Goal: Task Accomplishment & Management: Complete application form

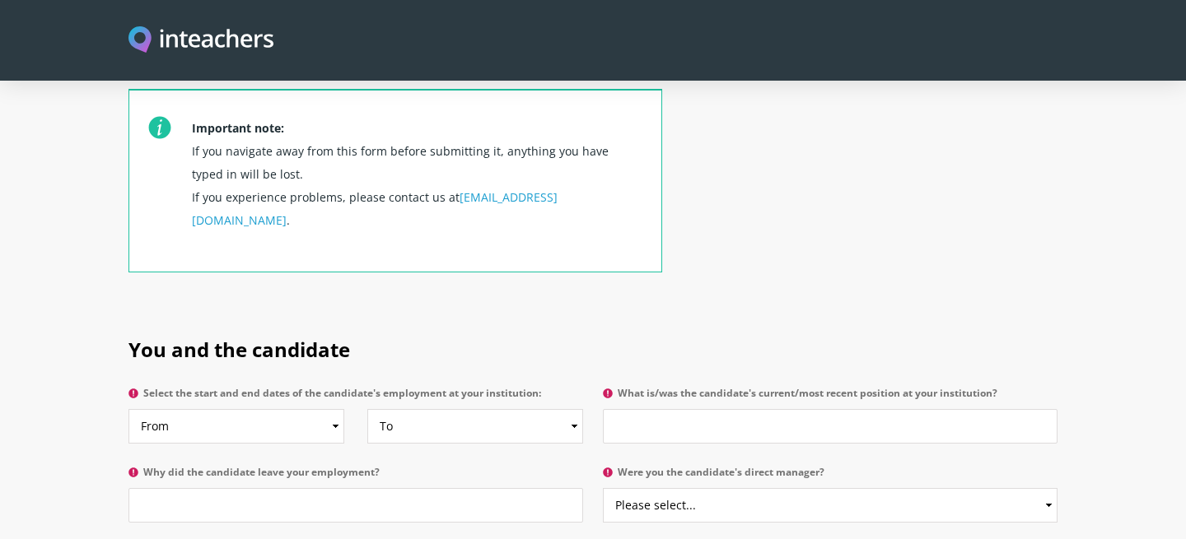
scroll to position [622, 0]
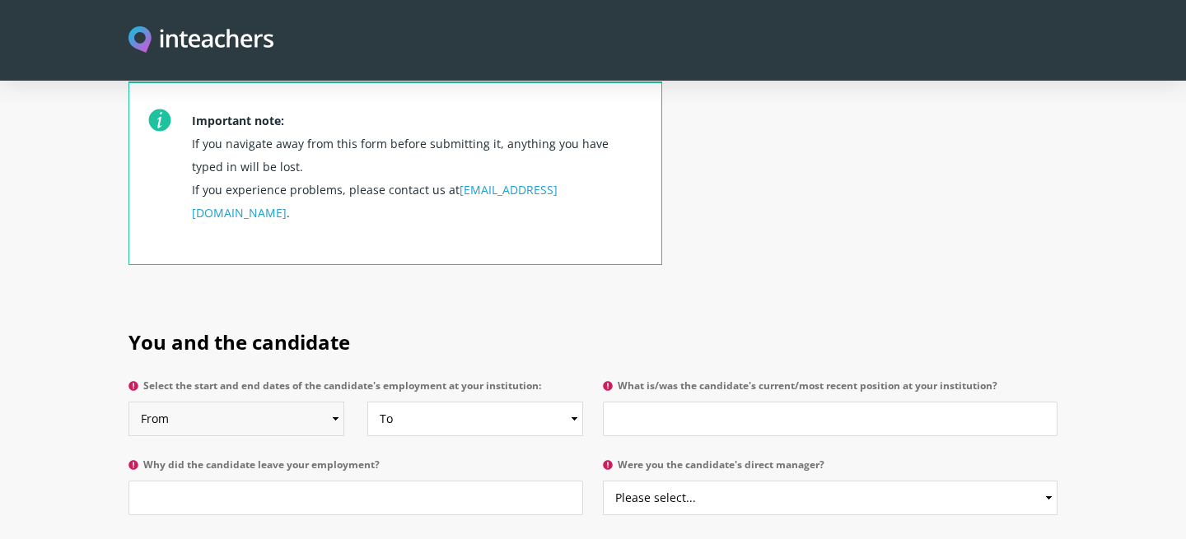
click at [293, 402] on select "From 2025 2024 2023 2022 2021 2020 2019 2018 2017 2016 2015 2014 2013 2012 2011…" at bounding box center [236, 419] width 216 height 35
select select "2018"
click at [128, 402] on select "From 2025 2024 2023 2022 2021 2020 2019 2018 2017 2016 2015 2014 2013 2012 2011…" at bounding box center [236, 419] width 216 height 35
click at [459, 402] on select "To Currently 2025 2024 2023 2022 2021 2020 2019 2018 2017 2016 2015 2014 2013 2…" at bounding box center [475, 419] width 216 height 35
select select "2025"
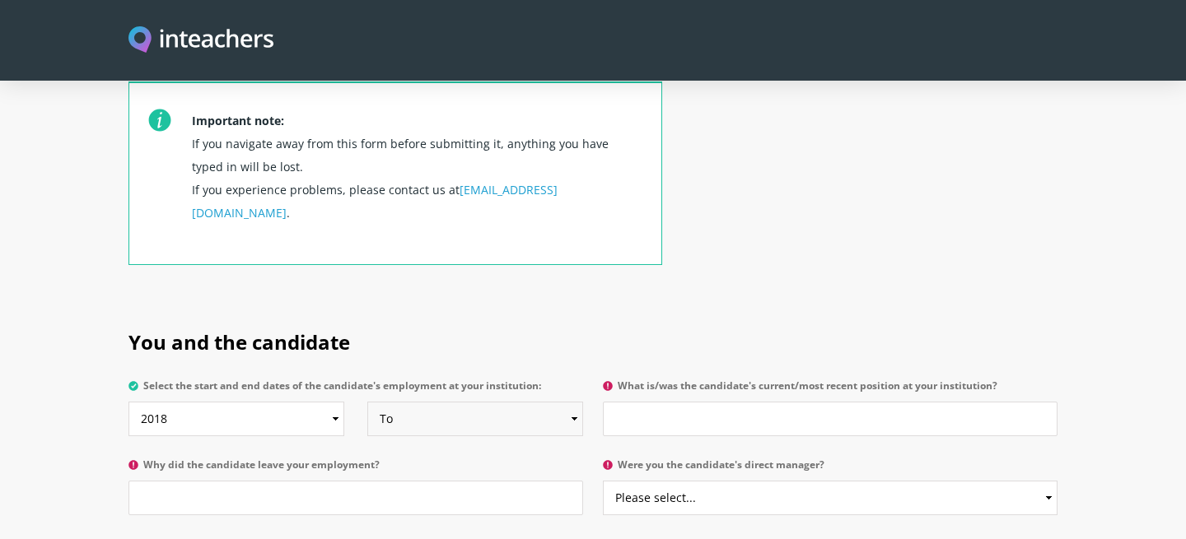
click at [367, 402] on select "To Currently 2025 2024 2023 2022 2021 2020 2019 2018 2017 2016 2015 2014 2013 2…" at bounding box center [475, 419] width 216 height 35
click at [408, 481] on input "Why did the candidate leave your employment?" at bounding box center [355, 498] width 455 height 35
type input "M"
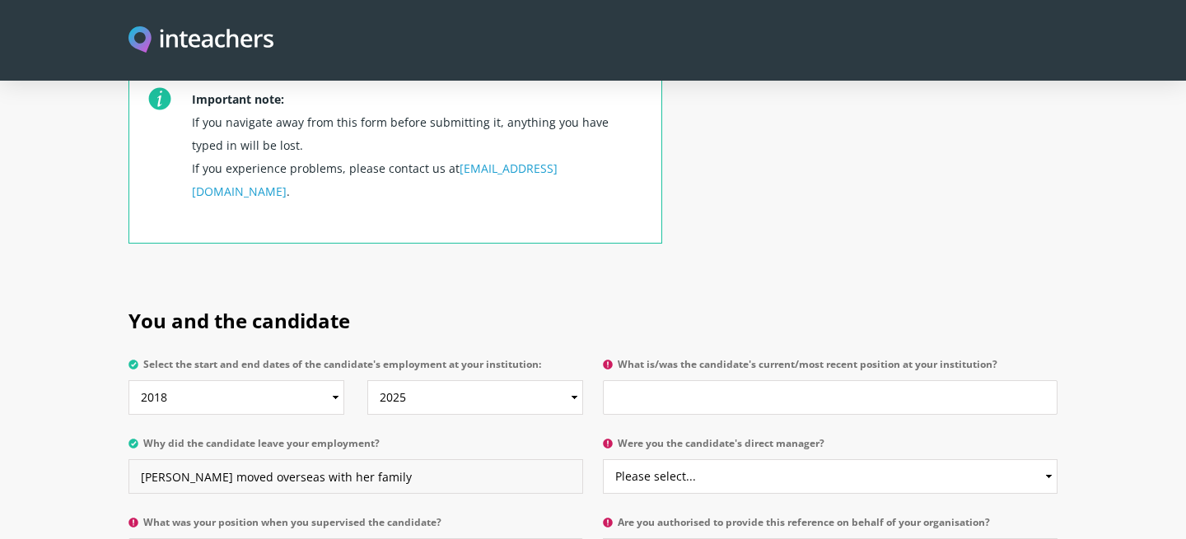
type input "Natasha moved overseas with her family"
click at [683, 380] on input "What is/was the candidate's current/most recent position at your institution?" at bounding box center [830, 397] width 455 height 35
type input "Year 6, Classroom Teacher"
click at [725, 459] on select "Please select... Yes No" at bounding box center [830, 476] width 455 height 35
select select "No"
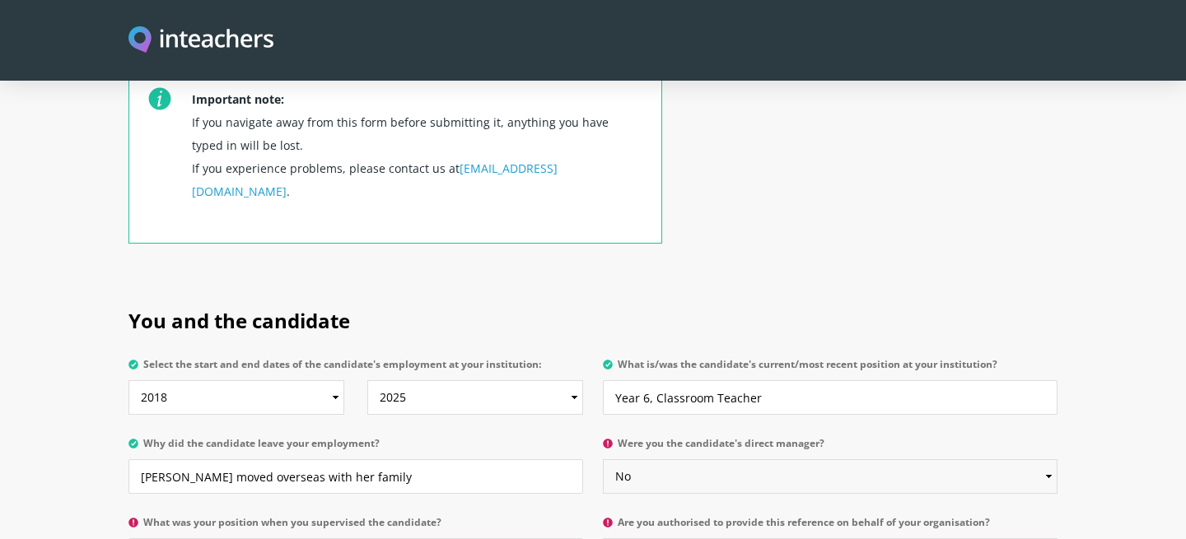
click at [603, 459] on select "Please select... Yes No" at bounding box center [830, 476] width 455 height 35
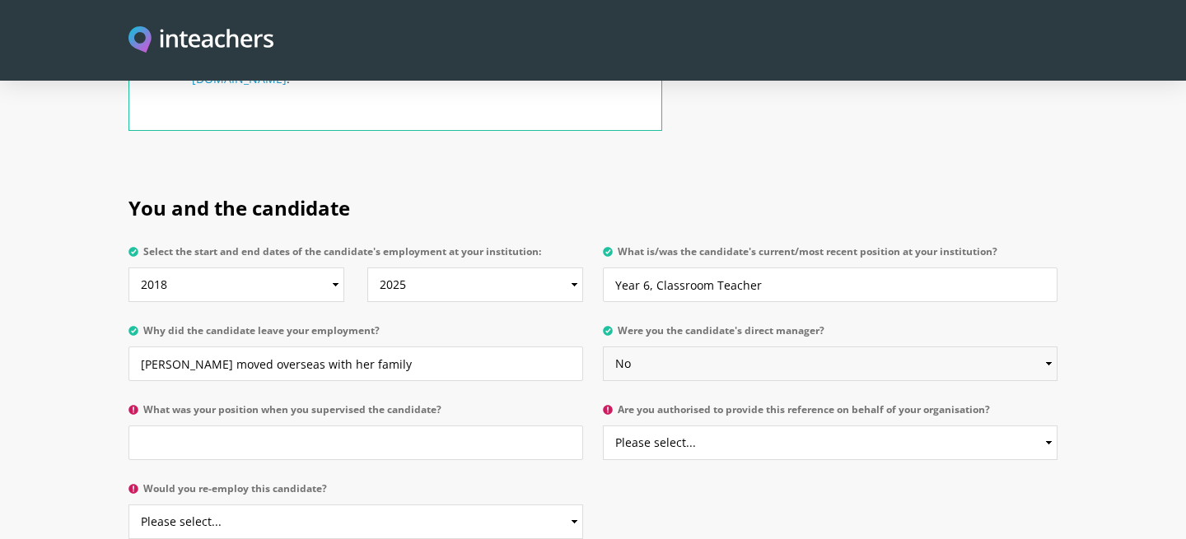
scroll to position [757, 0]
click at [676, 425] on select "Please select... Yes No" at bounding box center [830, 442] width 455 height 35
select select "Yes"
click at [603, 425] on select "Please select... Yes No" at bounding box center [830, 442] width 455 height 35
click at [403, 425] on input "What was your position when you supervised the candidate?" at bounding box center [355, 442] width 455 height 35
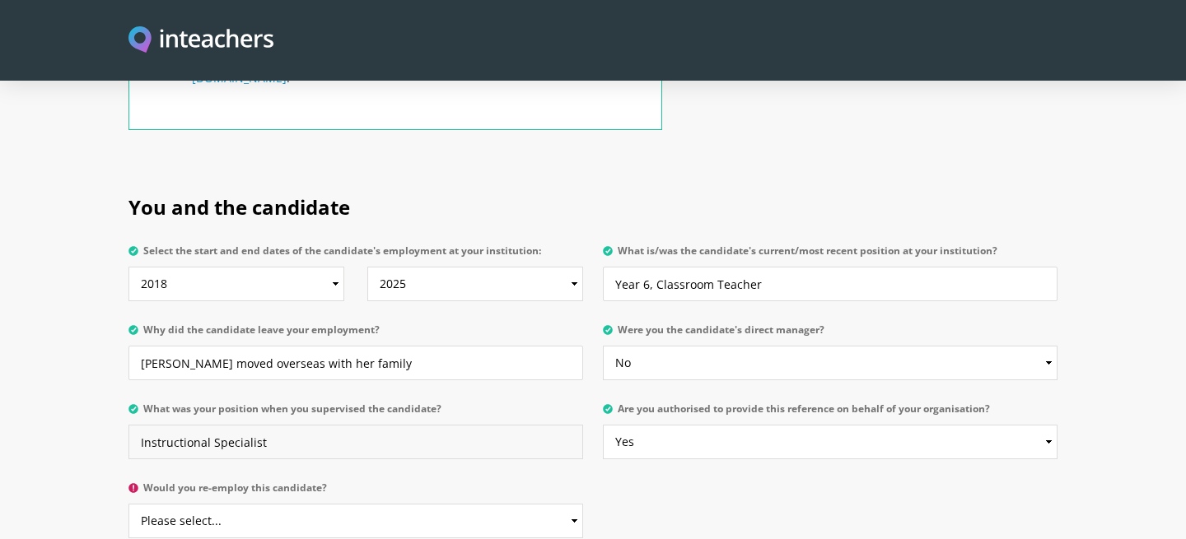
type input "Instructional Specialist"
click at [492, 504] on select "Please select... Yes No" at bounding box center [355, 521] width 455 height 35
select select "Yes"
click at [128, 504] on select "Please select... Yes No" at bounding box center [355, 521] width 455 height 35
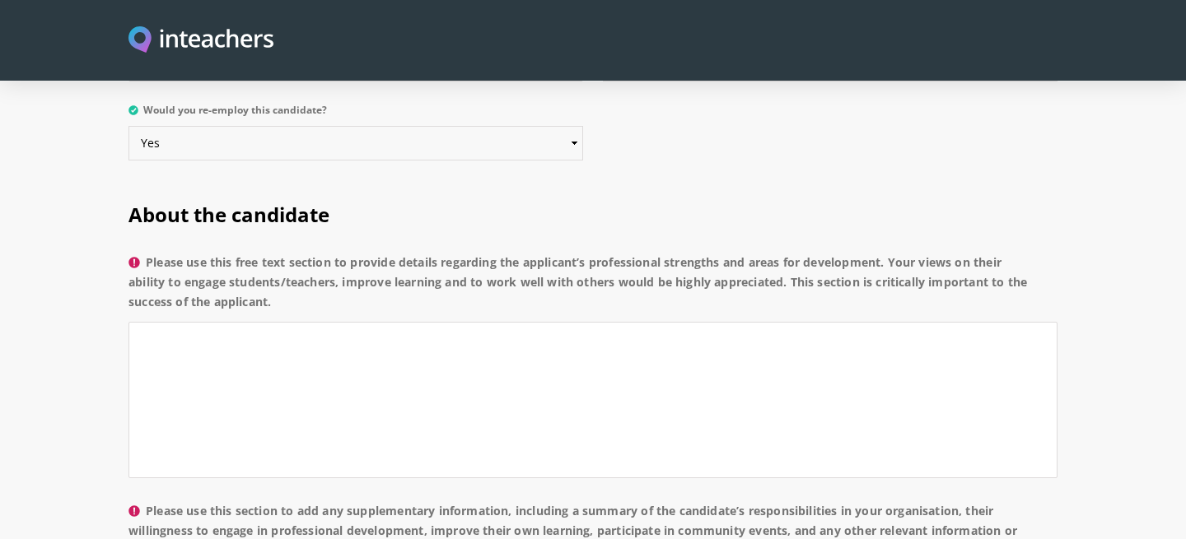
scroll to position [1135, 0]
click at [340, 328] on textarea "Please use this free text section to provide details regarding the applicant’s …" at bounding box center [592, 399] width 929 height 156
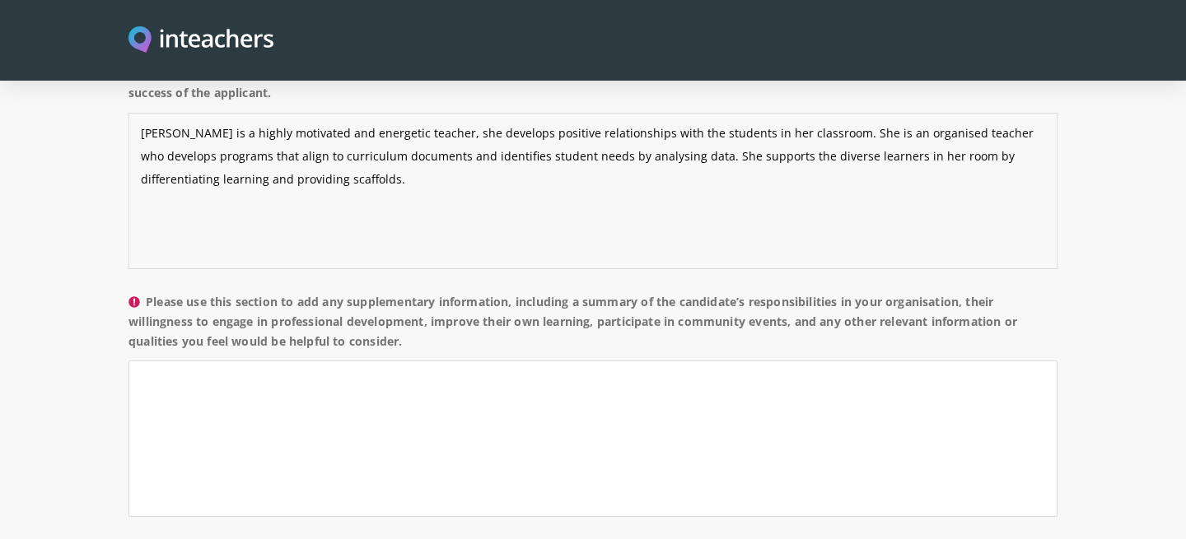
scroll to position [1345, 0]
type textarea "Natasha is a highly motivated and energetic teacher, she develops positive rela…"
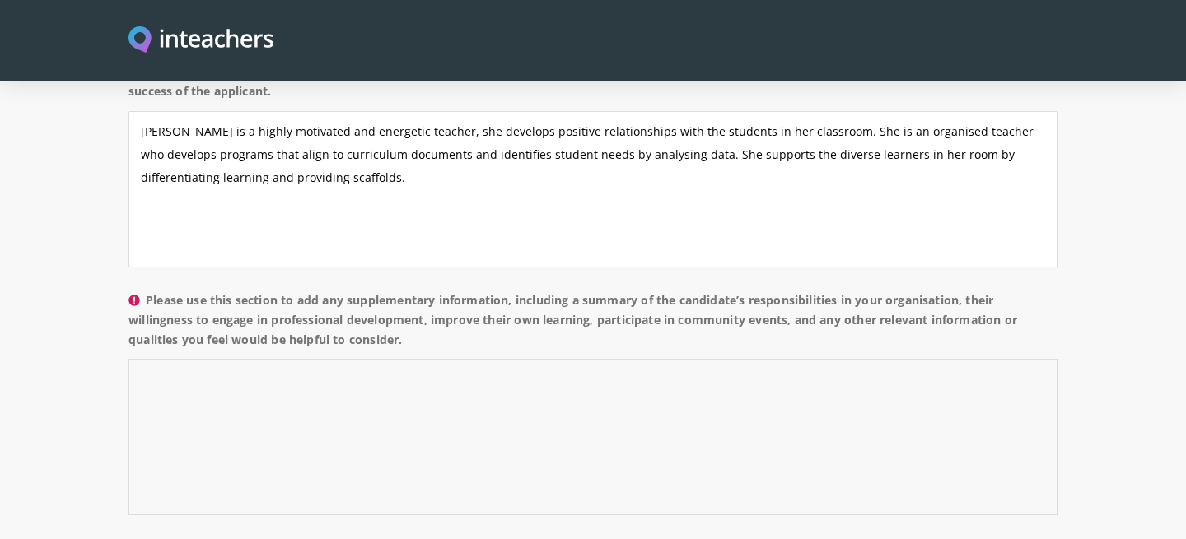
click at [247, 373] on textarea "Please use this section to add any supplementary information, including a summa…" at bounding box center [592, 437] width 929 height 156
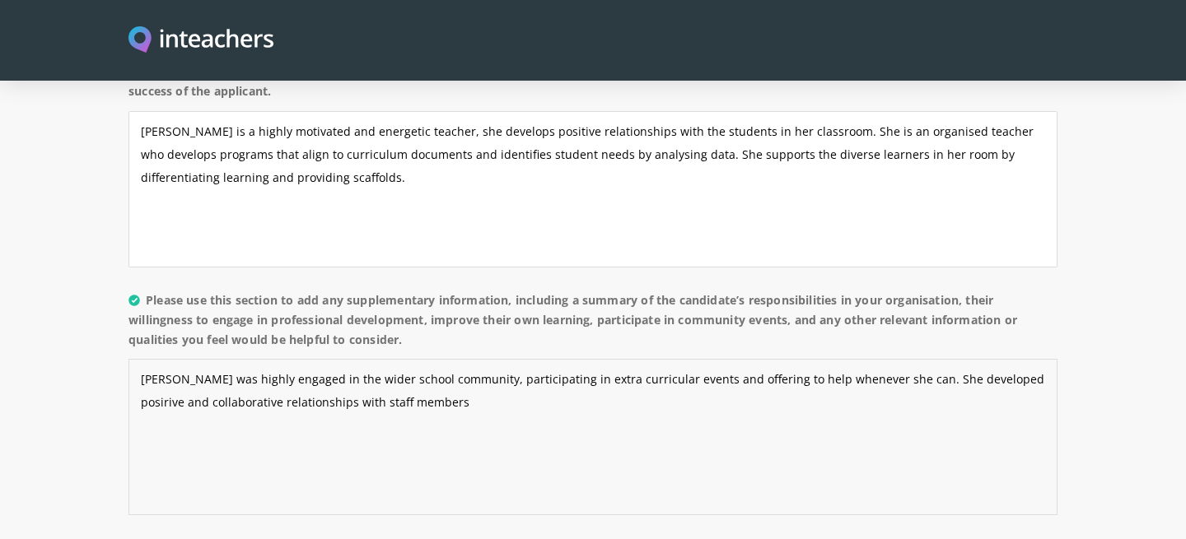
click at [982, 359] on textarea "Natasha was highly engaged in the wider school community, participating in extr…" at bounding box center [592, 437] width 929 height 156
click at [383, 380] on textarea "Natasha was highly engaged in the wider school community, participating in extr…" at bounding box center [592, 437] width 929 height 156
click at [424, 361] on textarea "Natasha was highly engaged in the wider school community, participating in extr…" at bounding box center [592, 437] width 929 height 156
click at [512, 361] on textarea "Natasha was highly engaged in the wider school community, participating in extr…" at bounding box center [592, 437] width 929 height 156
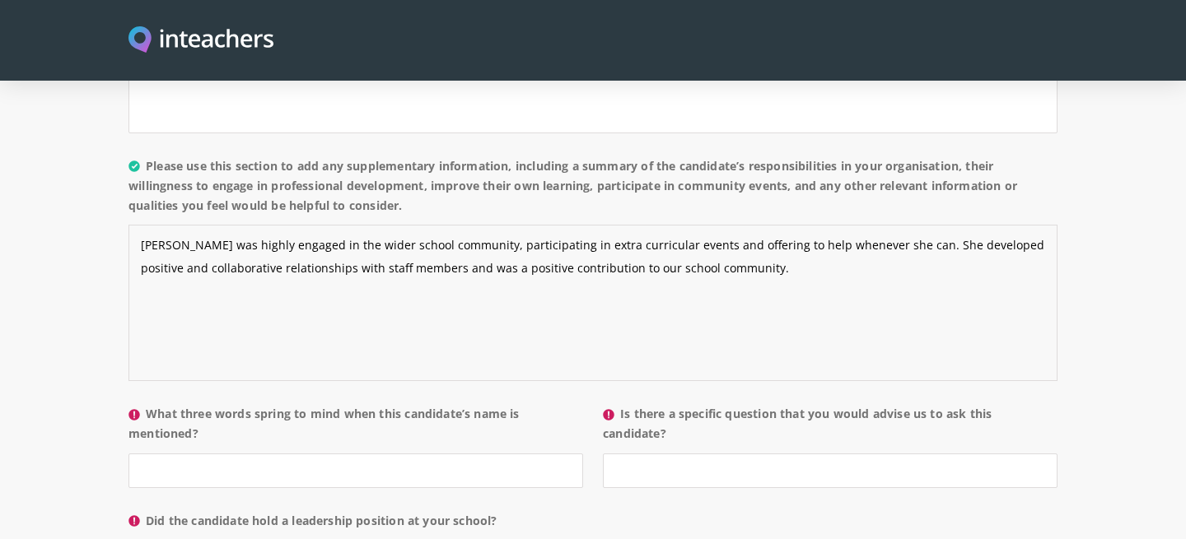
scroll to position [1583, 0]
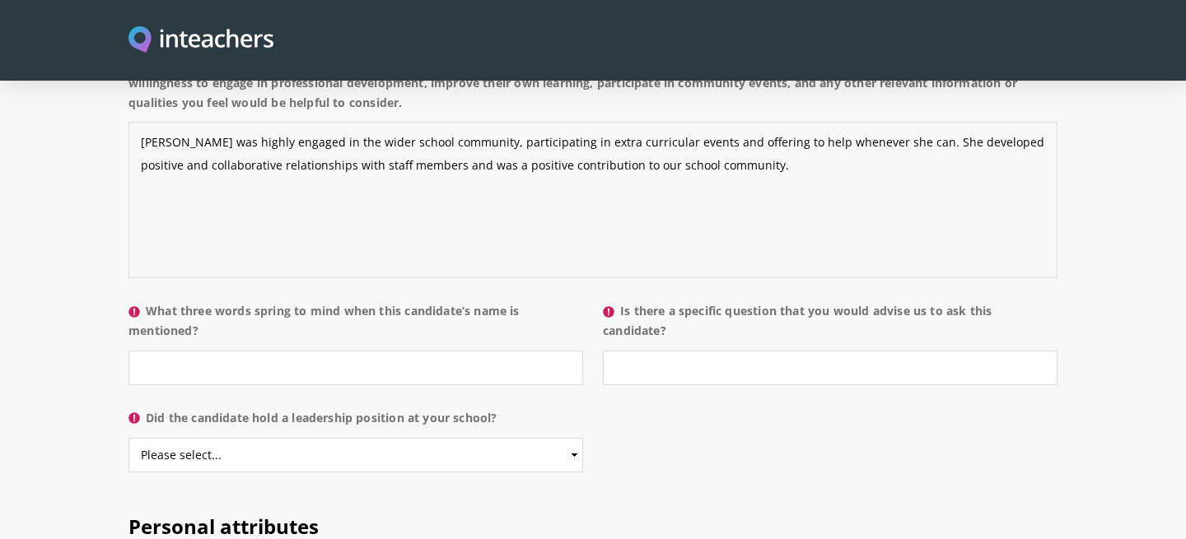
type textarea "Natasha was highly engaged in the wider school community, participating in extr…"
click at [398, 351] on input "What three words spring to mind when this candidate’s name is mentioned?" at bounding box center [355, 368] width 455 height 35
type input "positive, collaborative & motivated"
click at [737, 351] on input "Is there a specific question that you would advise us to ask this candidate?" at bounding box center [830, 368] width 455 height 35
click at [518, 438] on select "Please select... Yes No" at bounding box center [355, 455] width 455 height 35
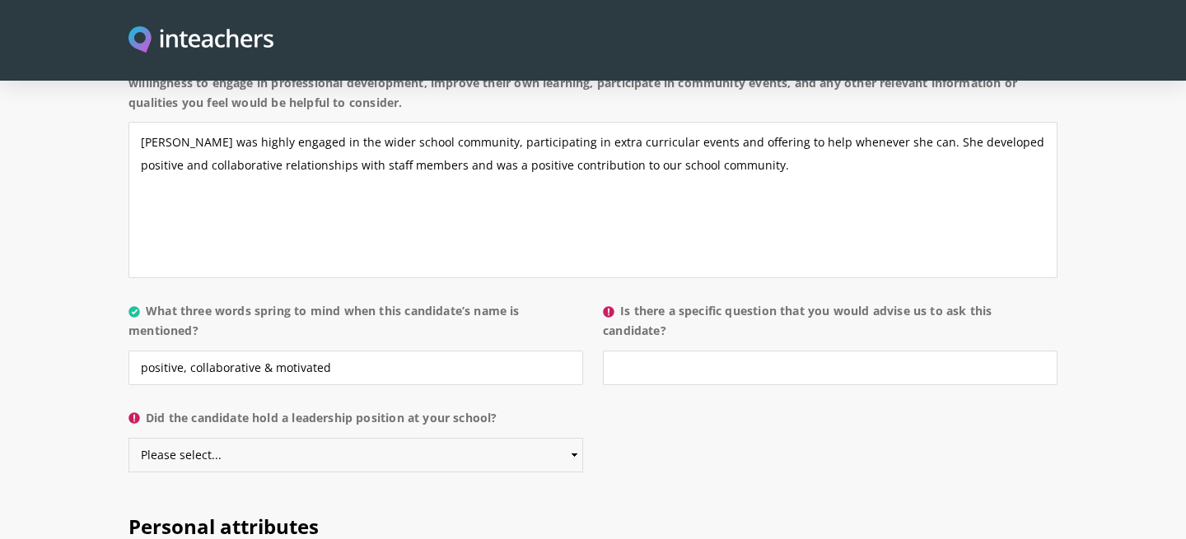
select select "Yes"
click at [128, 438] on select "Please select... Yes No" at bounding box center [355, 455] width 455 height 35
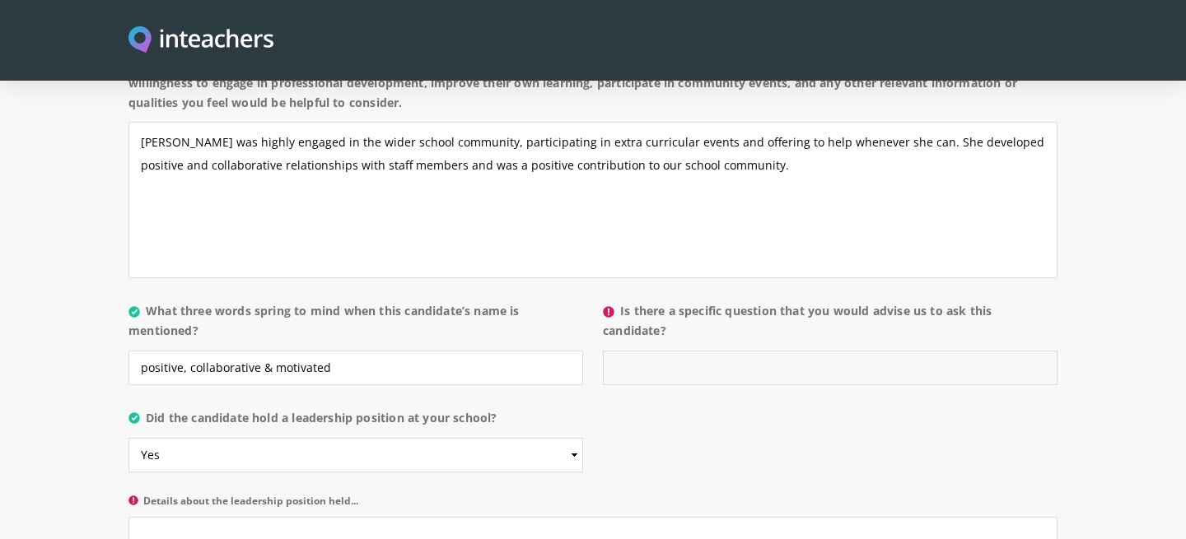
click at [641, 351] on input "Is there a specific question that you would advise us to ask this candidate?" at bounding box center [830, 368] width 455 height 35
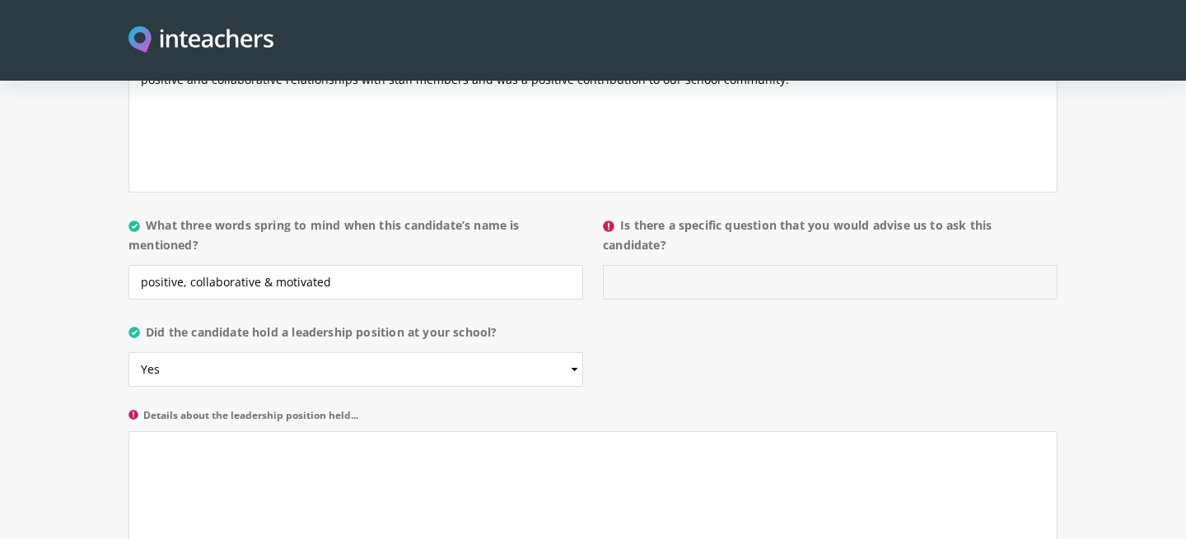
scroll to position [1670, 0]
click at [418, 430] on textarea "Details about the leadership position held..." at bounding box center [592, 508] width 929 height 156
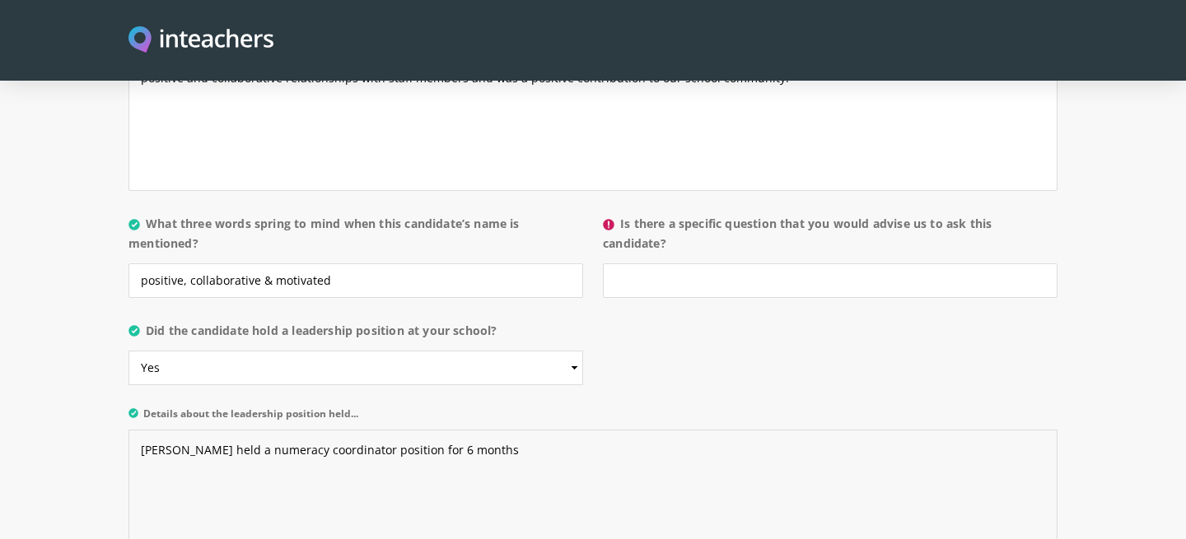
click at [226, 430] on textarea "Natasha held a numeracy coordinator position for 6 months" at bounding box center [592, 508] width 929 height 156
click at [640, 430] on textarea "Natasha held a temporary numeracy coordinator position for 6 months" at bounding box center [592, 508] width 929 height 156
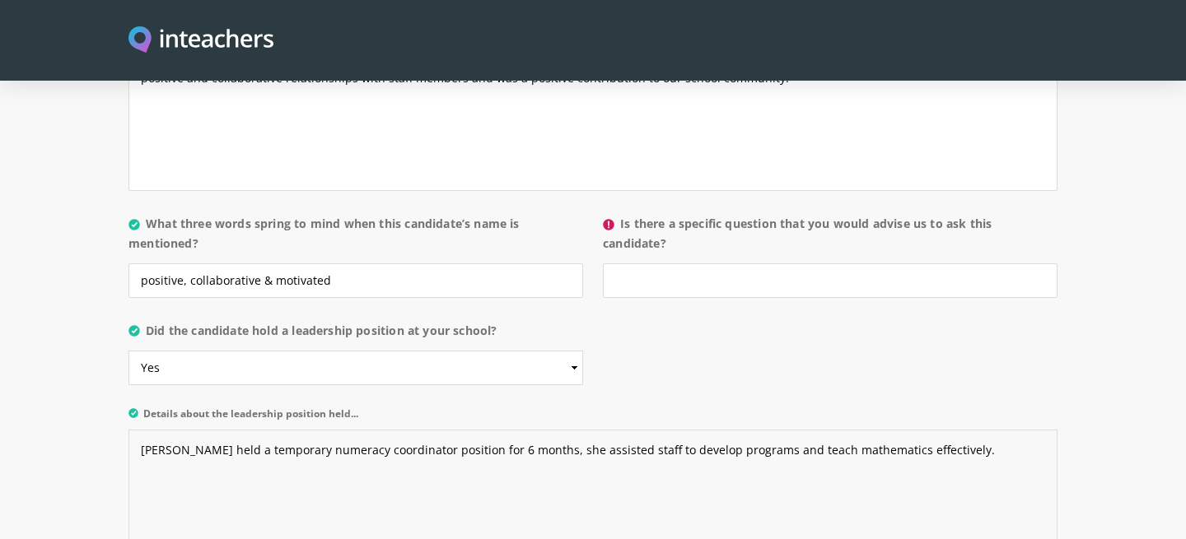
click at [526, 430] on textarea "Natasha held a temporary numeracy coordinator position for 6 months, she assist…" at bounding box center [592, 508] width 929 height 156
type textarea "Natasha held a temporary numeracy coordinator position for 6 months in 2018. Sh…"
click at [751, 263] on input "Is there a specific question that you would advise us to ask this candidate?" at bounding box center [830, 280] width 455 height 35
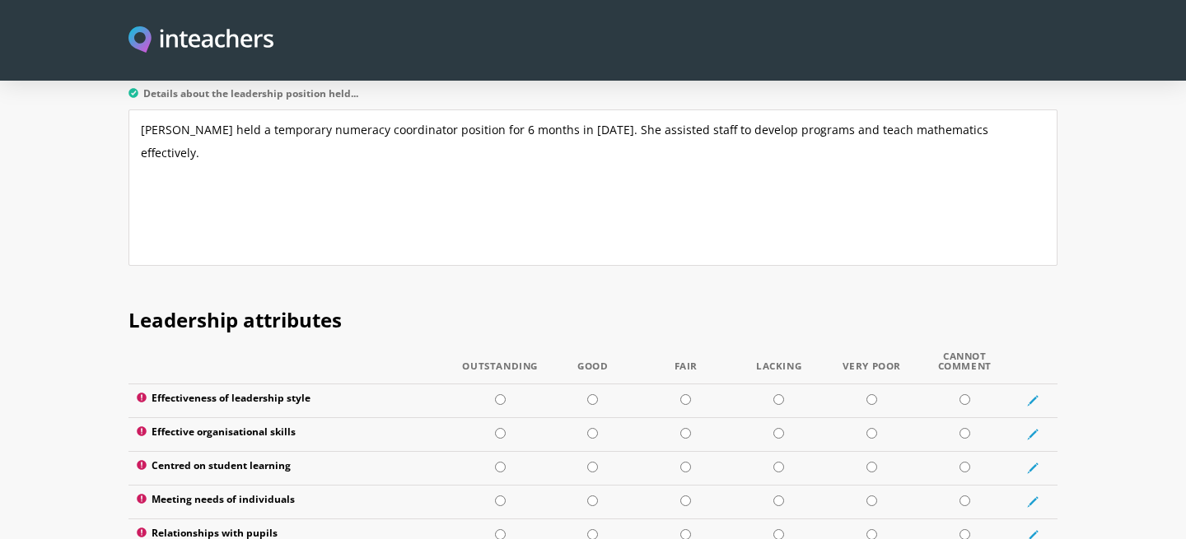
scroll to position [2049, 0]
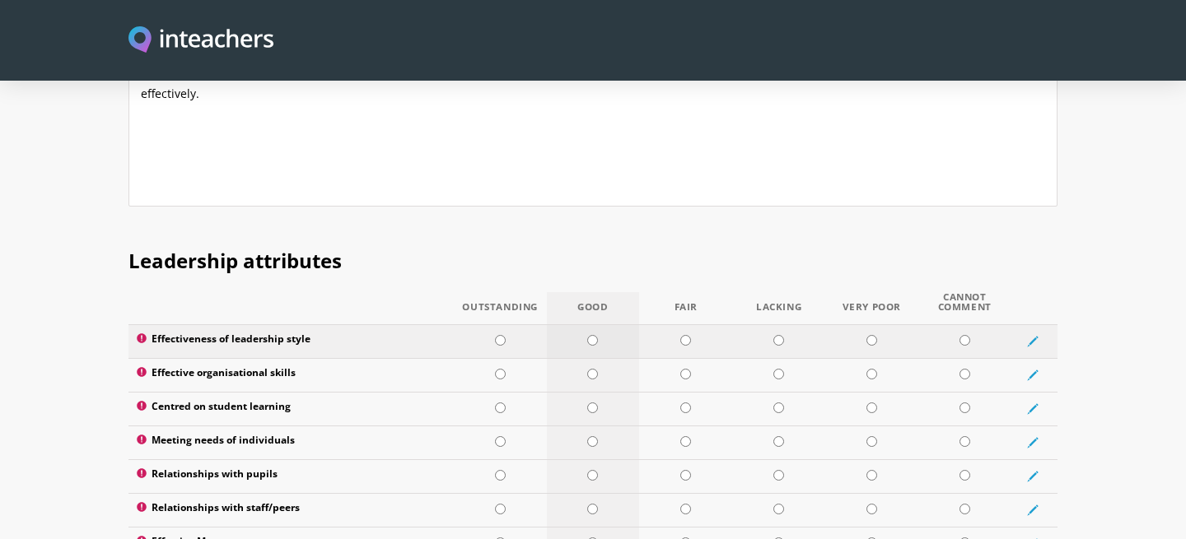
type input "-"
click at [589, 335] on input "radio" at bounding box center [592, 340] width 11 height 11
radio input "true"
click at [597, 369] on input "radio" at bounding box center [592, 374] width 11 height 11
radio input "true"
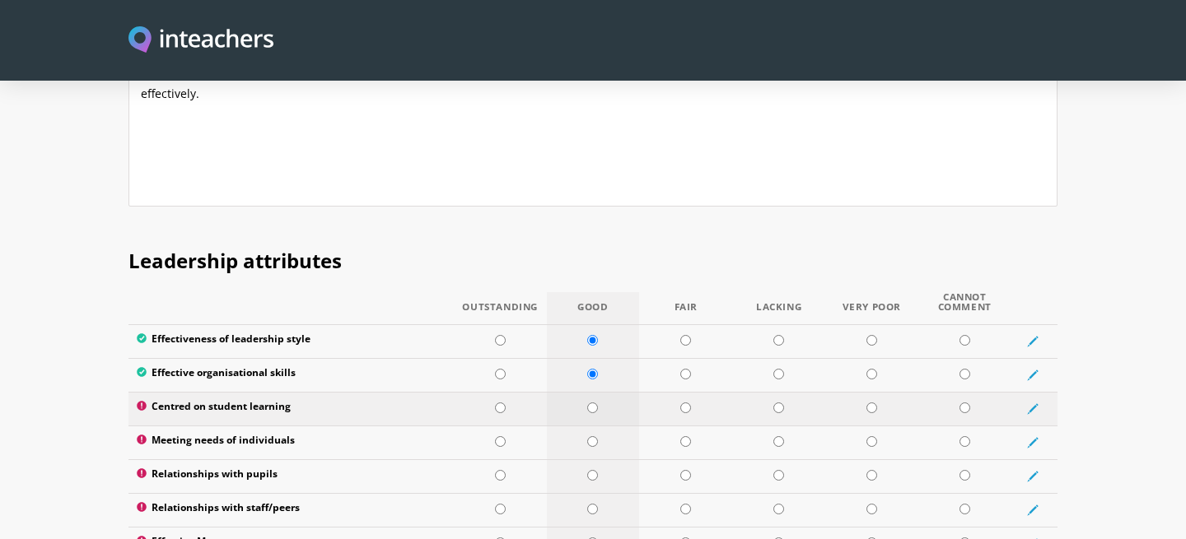
click at [594, 403] on input "radio" at bounding box center [592, 408] width 11 height 11
radio input "true"
click at [688, 436] on input "radio" at bounding box center [685, 441] width 11 height 11
radio input "true"
click at [500, 470] on input "radio" at bounding box center [500, 475] width 11 height 11
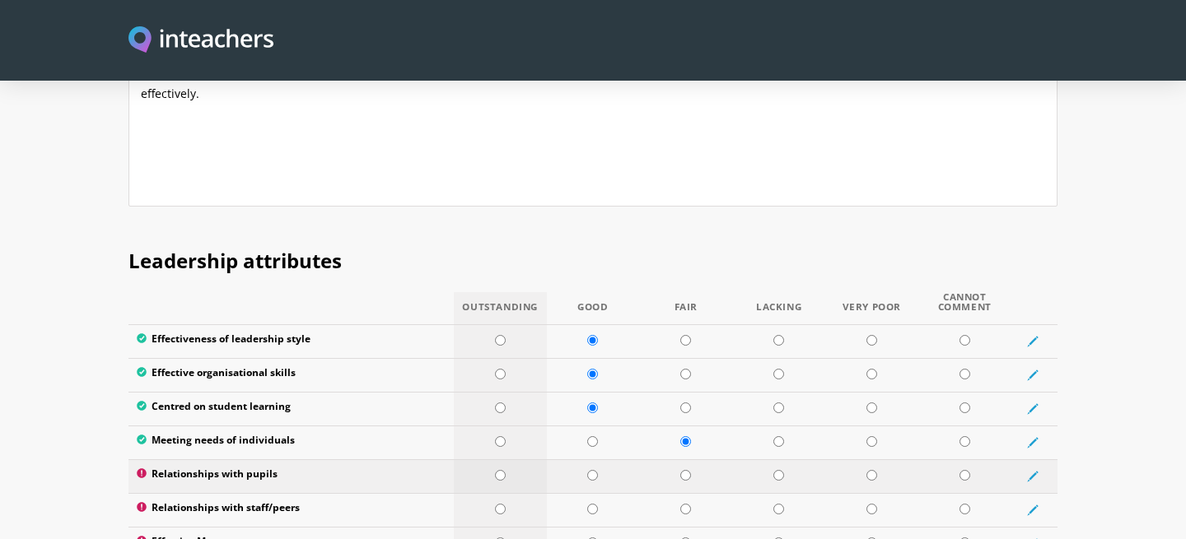
radio input "true"
click at [591, 504] on input "radio" at bounding box center [592, 509] width 11 height 11
radio input "true"
click at [594, 538] on input "radio" at bounding box center [592, 543] width 11 height 11
radio input "true"
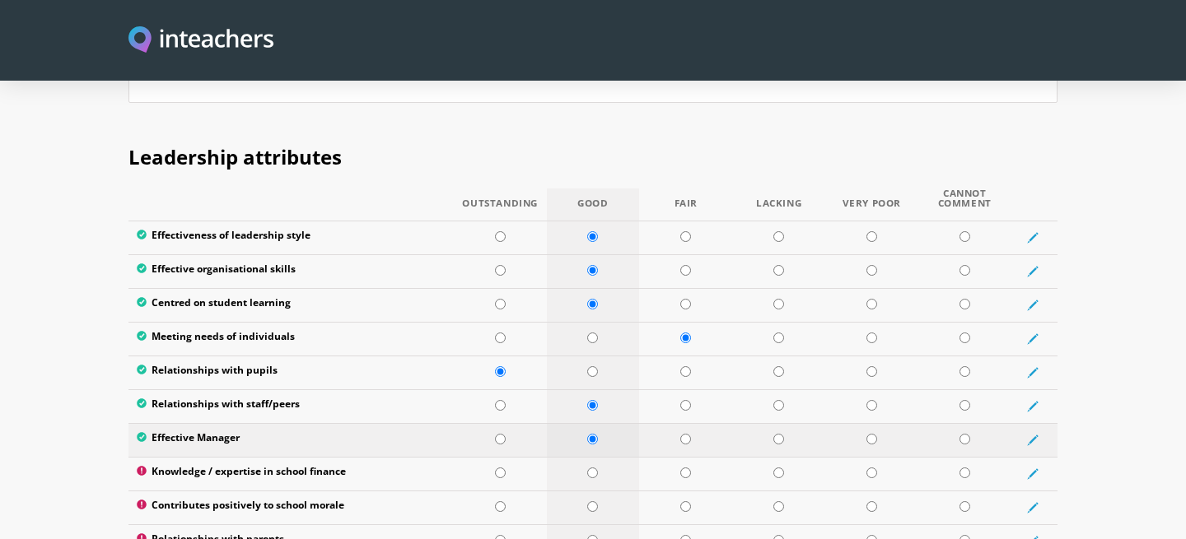
scroll to position [2156, 0]
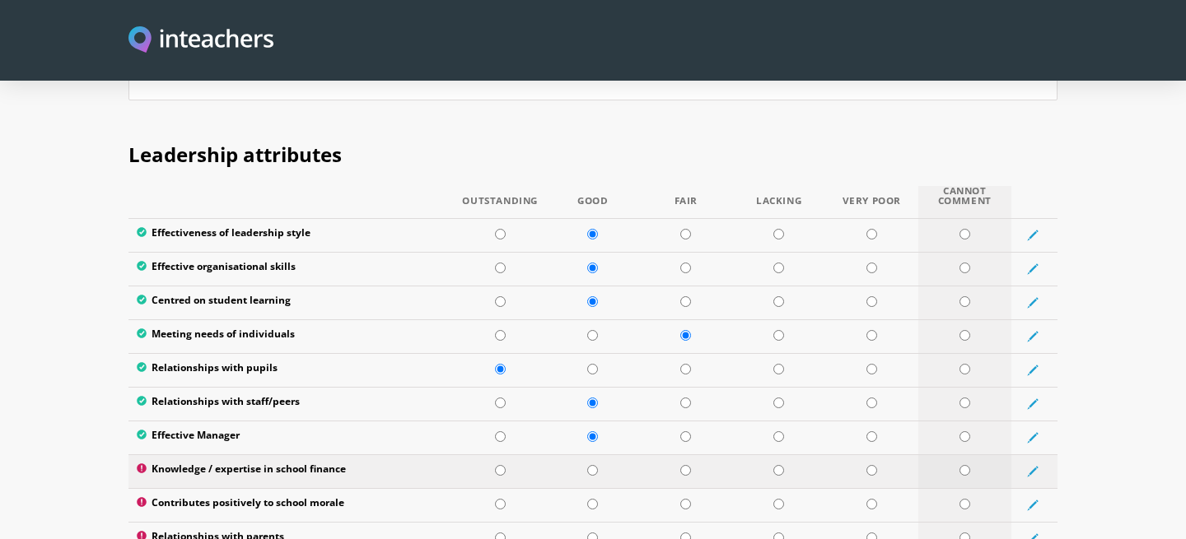
click at [964, 465] on input "radio" at bounding box center [964, 470] width 11 height 11
radio input "true"
click at [590, 499] on input "radio" at bounding box center [592, 504] width 11 height 11
radio input "true"
click at [586, 522] on td at bounding box center [593, 539] width 93 height 34
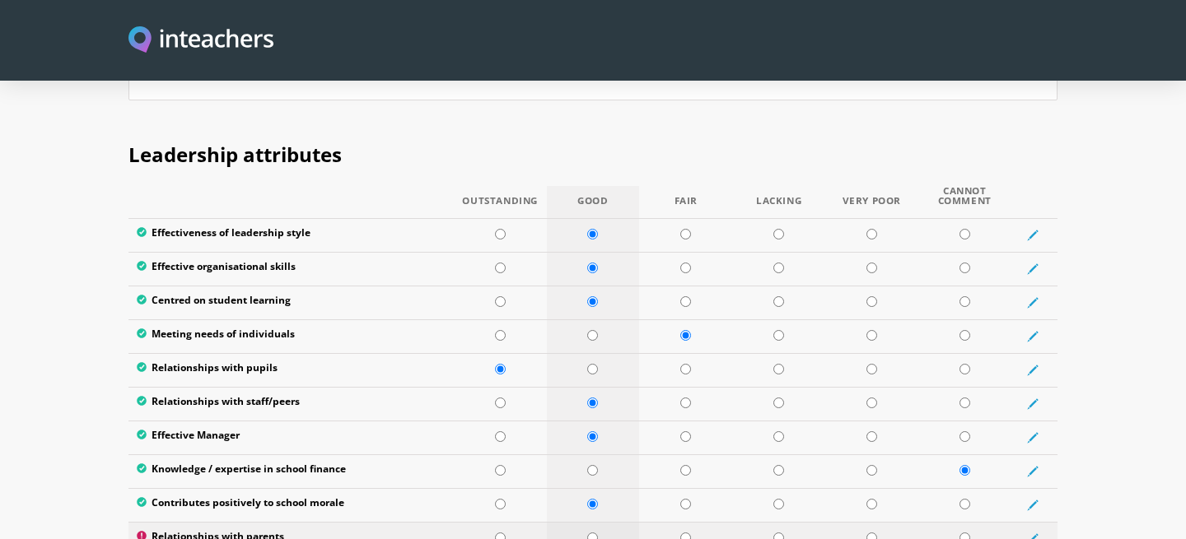
radio input "true"
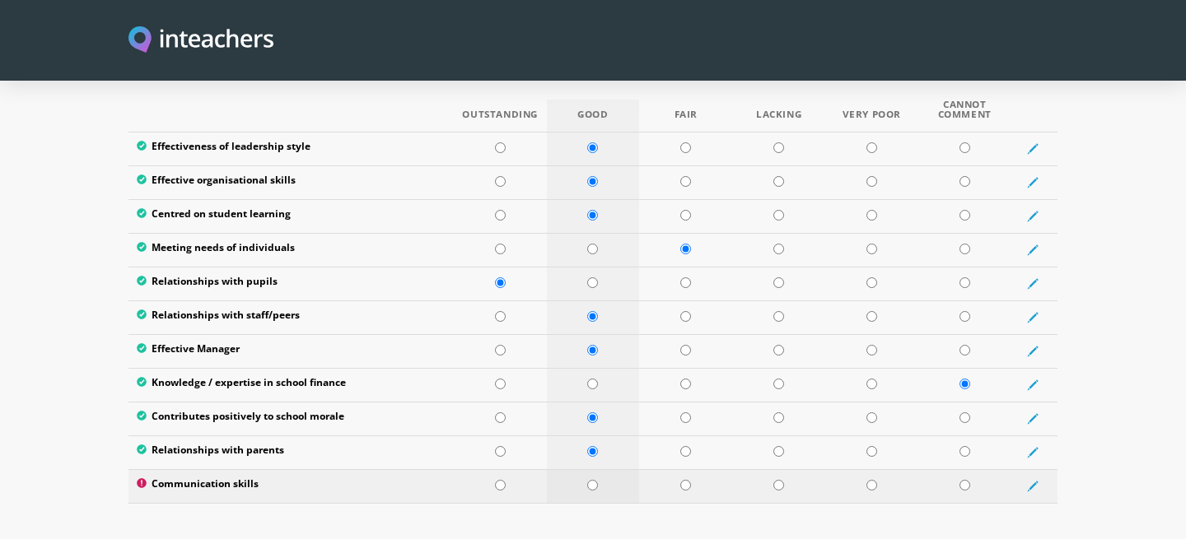
click at [590, 469] on td at bounding box center [593, 486] width 93 height 34
radio input "true"
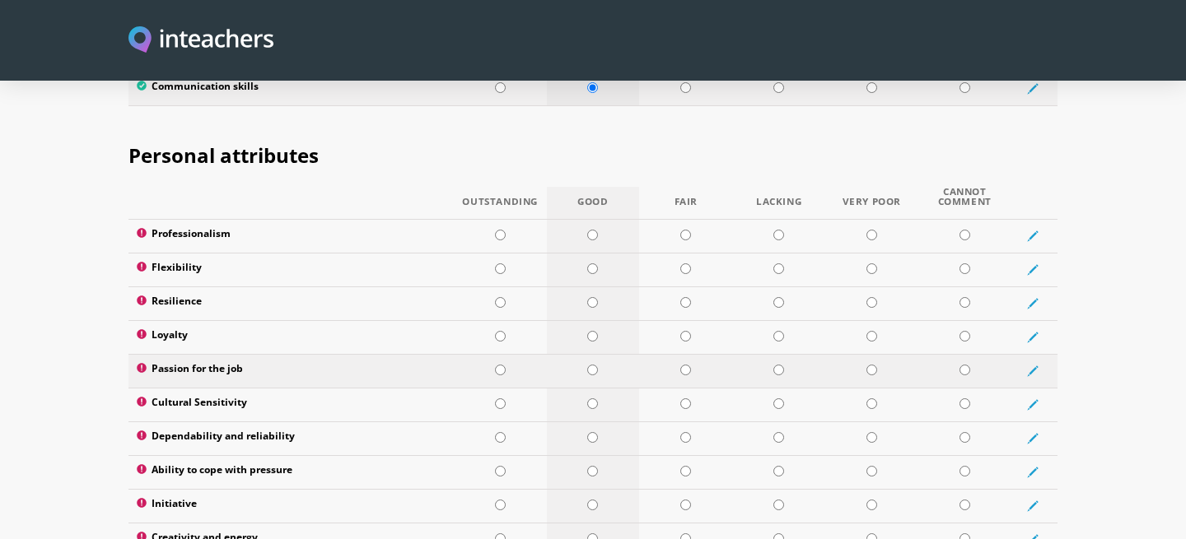
scroll to position [2670, 0]
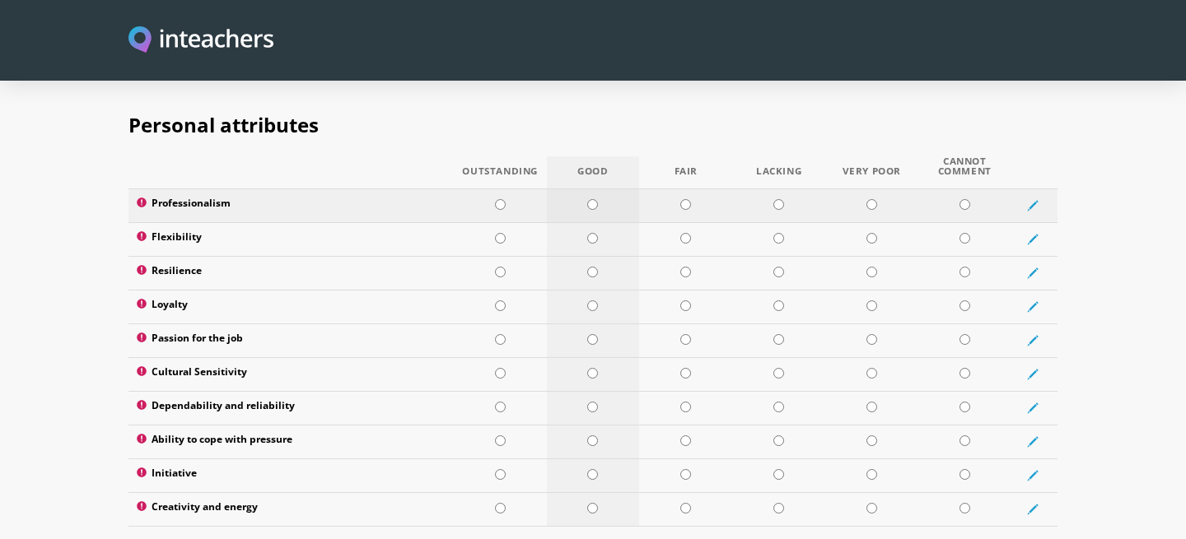
click at [594, 199] on input "radio" at bounding box center [592, 204] width 11 height 11
radio input "true"
click at [588, 233] on input "radio" at bounding box center [592, 238] width 11 height 11
radio input "true"
click at [591, 267] on input "radio" at bounding box center [592, 272] width 11 height 11
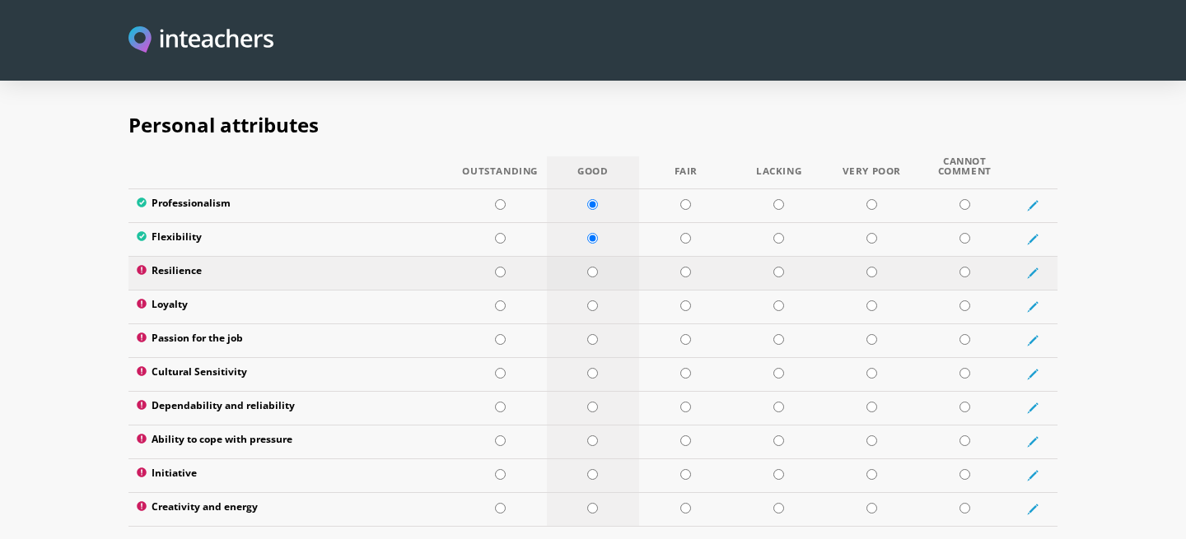
radio input "true"
click at [495, 301] on input "radio" at bounding box center [500, 306] width 11 height 11
radio input "true"
click at [590, 334] on input "radio" at bounding box center [592, 339] width 11 height 11
radio input "true"
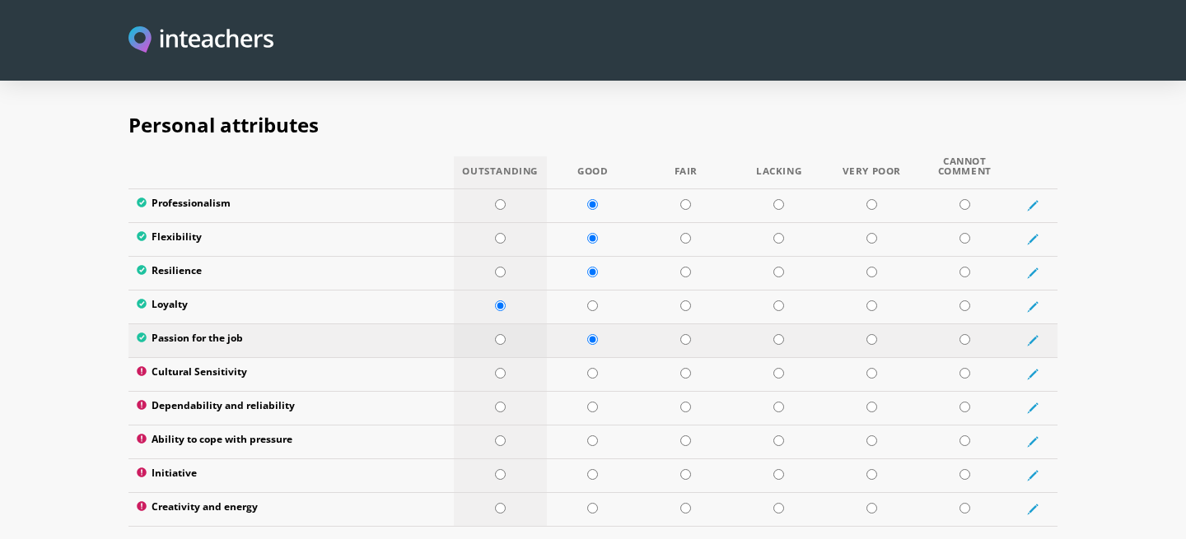
click at [495, 334] on input "radio" at bounding box center [500, 339] width 11 height 11
radio input "true"
click at [593, 368] on input "radio" at bounding box center [592, 373] width 11 height 11
radio input "true"
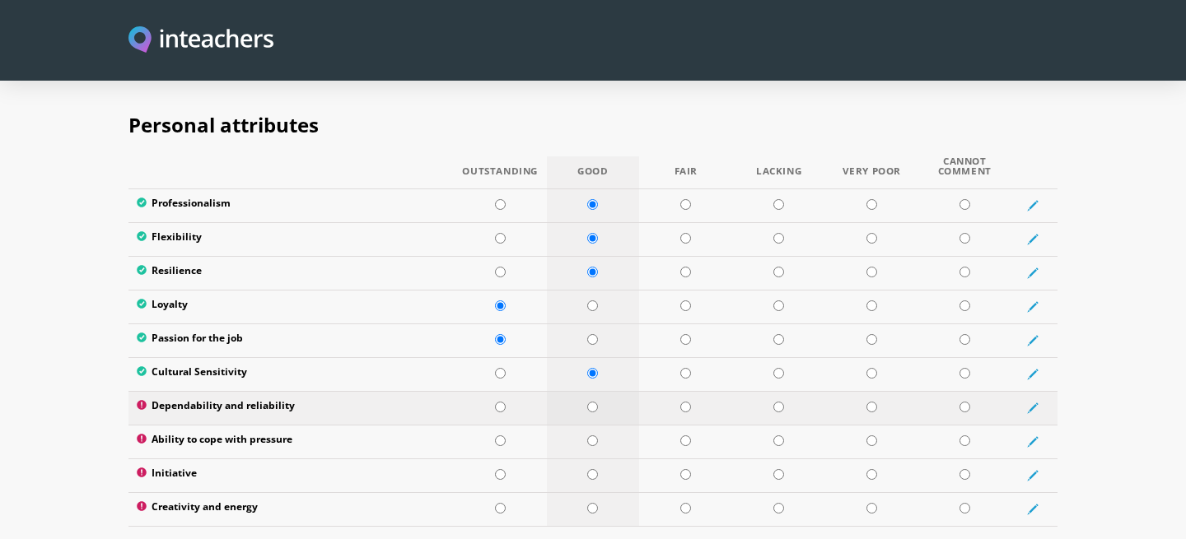
click at [595, 402] on input "radio" at bounding box center [592, 407] width 11 height 11
radio input "true"
click at [588, 436] on input "radio" at bounding box center [592, 441] width 11 height 11
radio input "true"
click at [590, 469] on input "radio" at bounding box center [592, 474] width 11 height 11
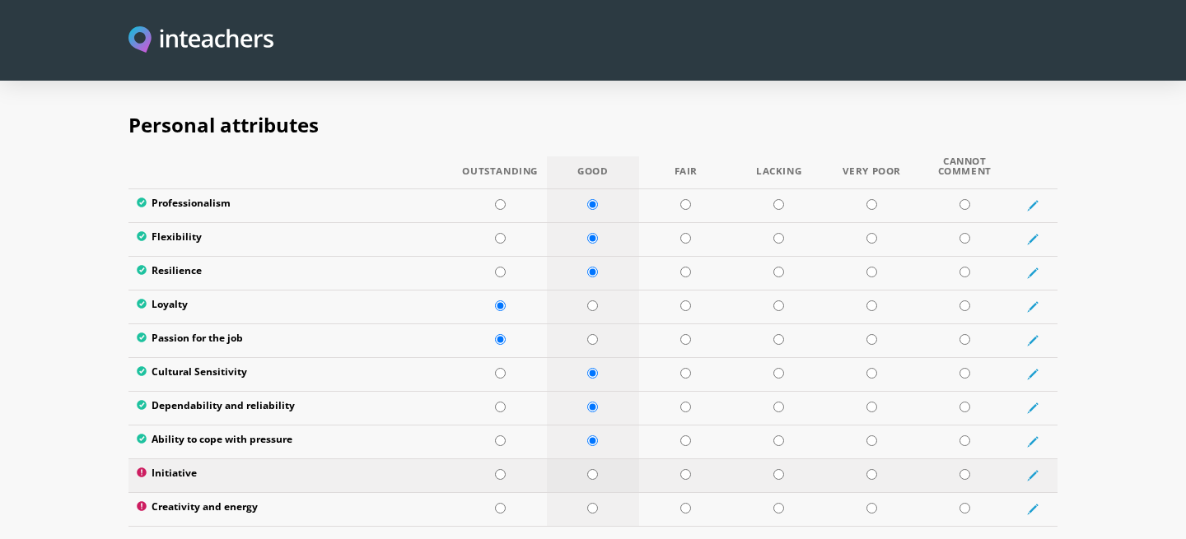
radio input "true"
click at [591, 503] on input "radio" at bounding box center [592, 508] width 11 height 11
radio input "true"
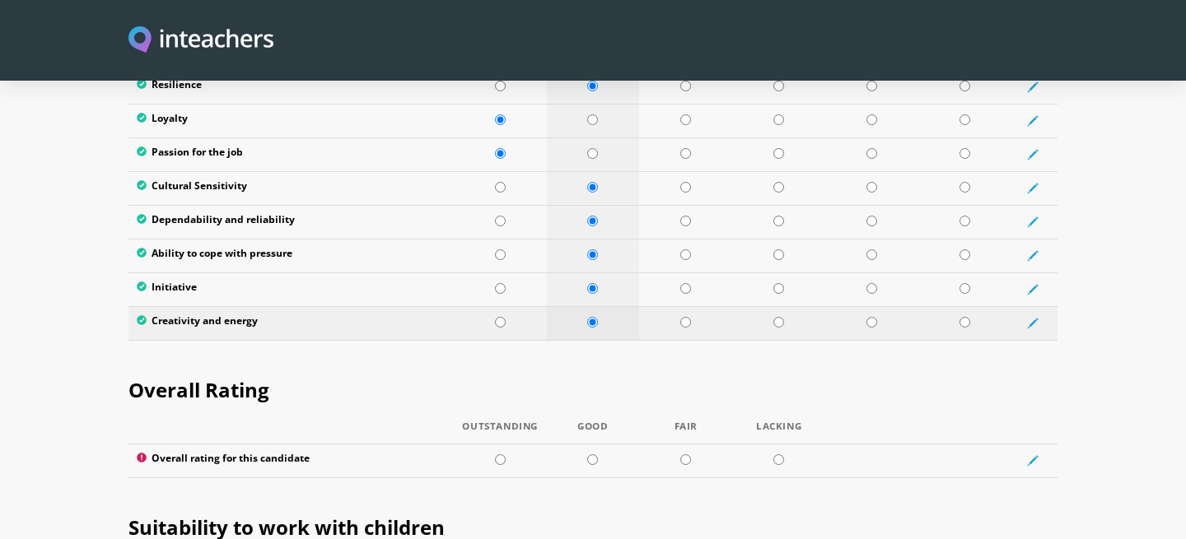
scroll to position [2859, 0]
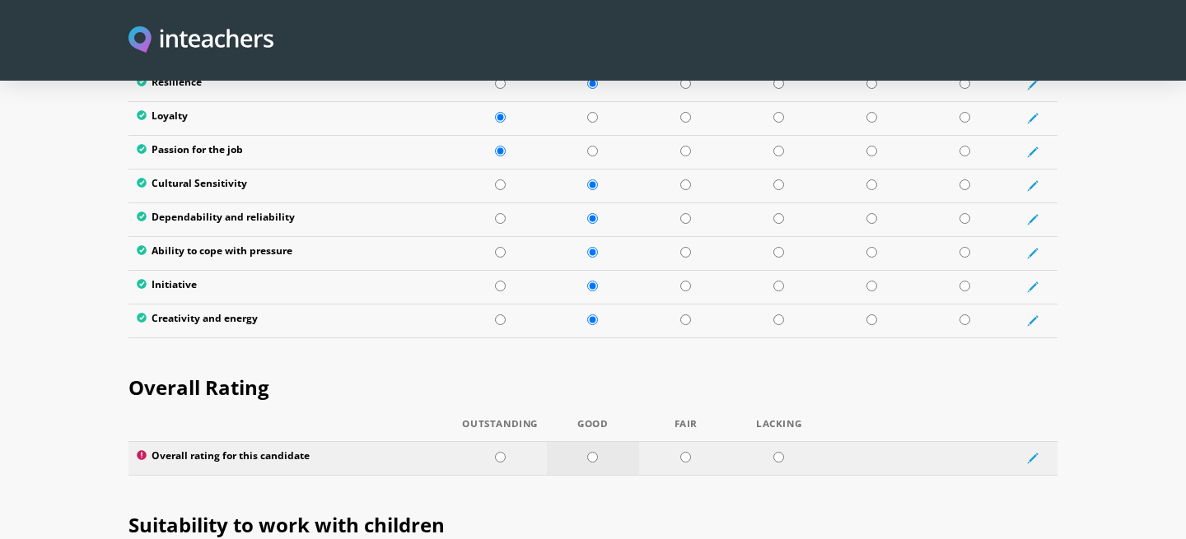
click at [590, 452] on input "radio" at bounding box center [592, 457] width 11 height 11
radio input "true"
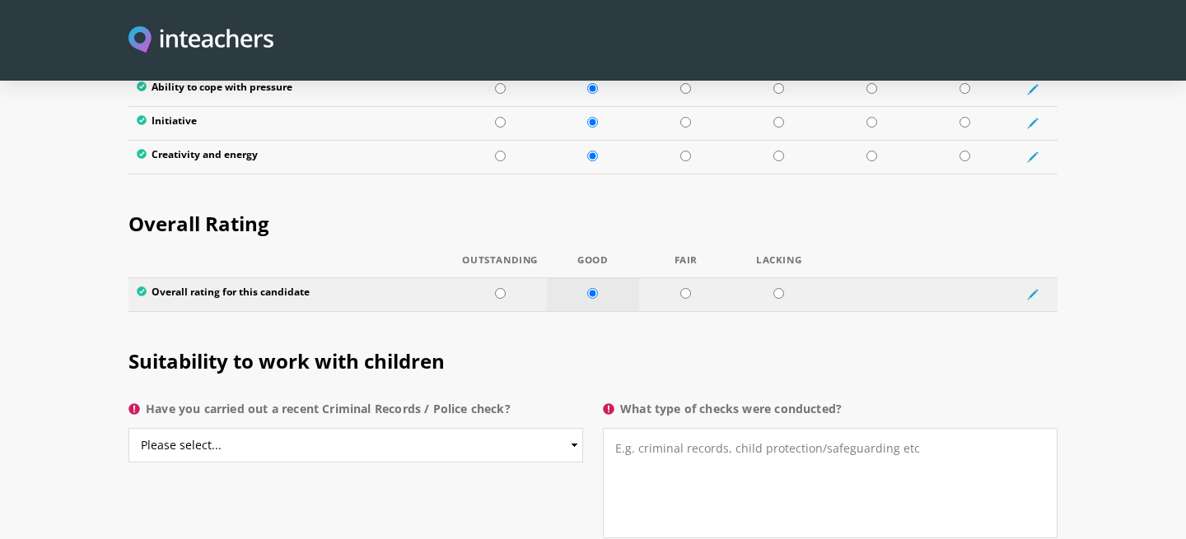
scroll to position [3023, 0]
click at [540, 427] on select "Please select... Yes No Do not know" at bounding box center [355, 444] width 455 height 35
select select "Do not know"
click at [128, 427] on select "Please select... Yes No Do not know" at bounding box center [355, 444] width 455 height 35
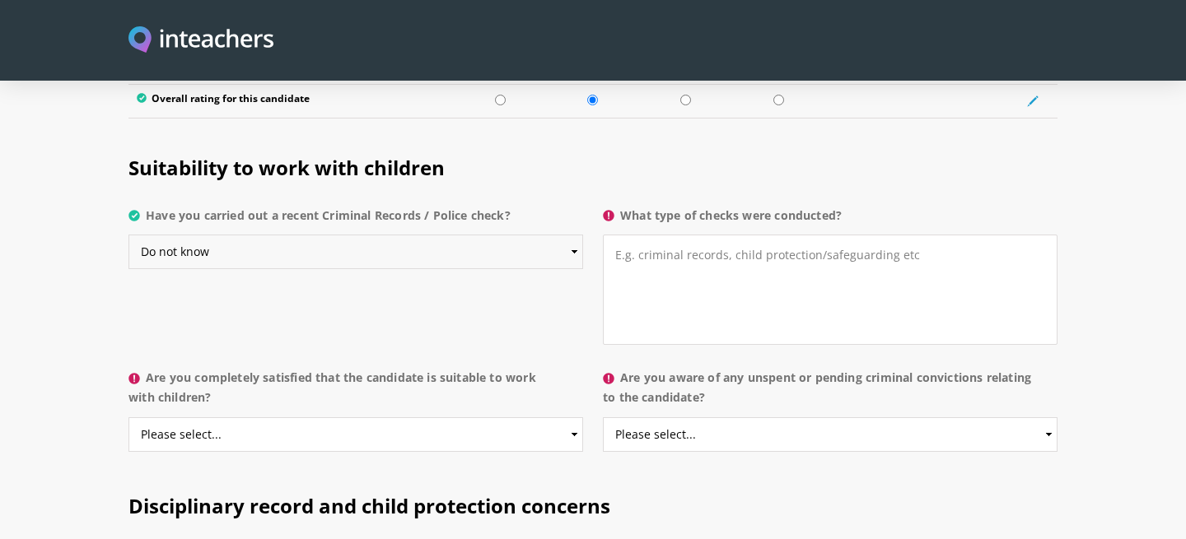
scroll to position [3219, 0]
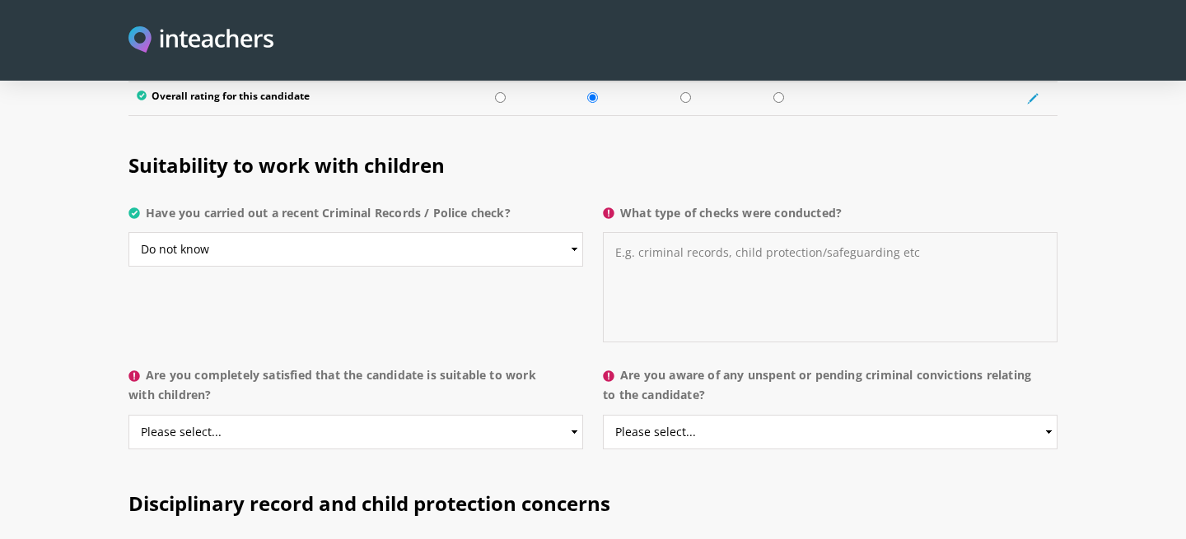
click at [642, 296] on textarea "What type of checks were conducted?" at bounding box center [830, 287] width 455 height 110
type textarea "-"
click at [575, 415] on select "Please select... Yes No Do not know" at bounding box center [355, 432] width 455 height 35
select select "Yes"
click at [128, 415] on select "Please select... Yes No Do not know" at bounding box center [355, 432] width 455 height 35
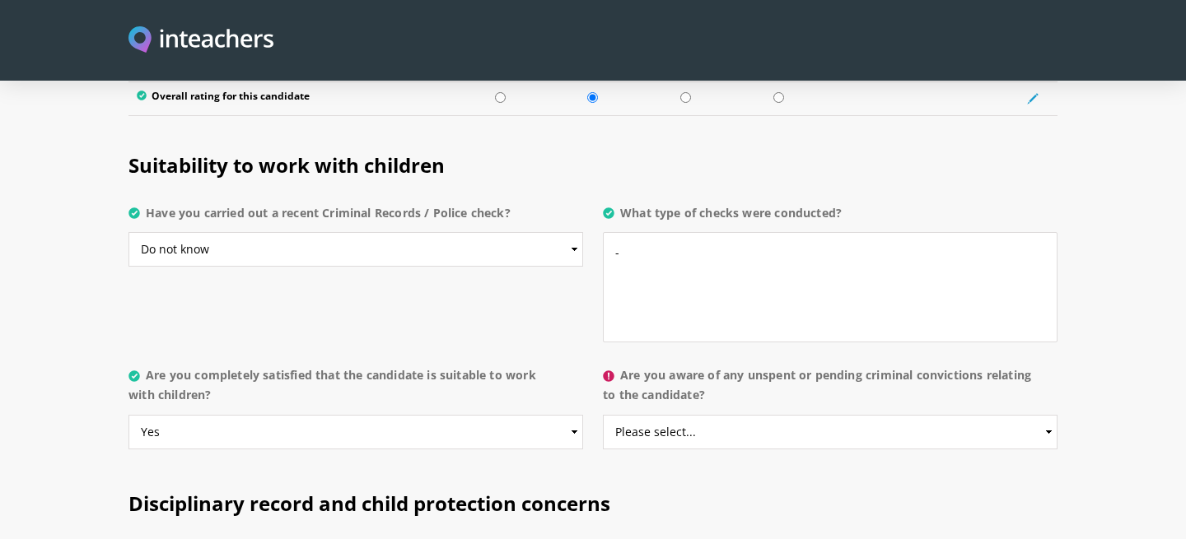
click at [712, 372] on label "Are you aware of any unspent or pending criminal convictions relating to the ca…" at bounding box center [830, 390] width 455 height 49
click at [712, 415] on select "Please select... Yes No Do not know" at bounding box center [830, 432] width 455 height 35
click at [709, 415] on select "Please select... Yes No Do not know" at bounding box center [830, 432] width 455 height 35
select select "No"
click at [603, 415] on select "Please select... Yes No Do not know" at bounding box center [830, 432] width 455 height 35
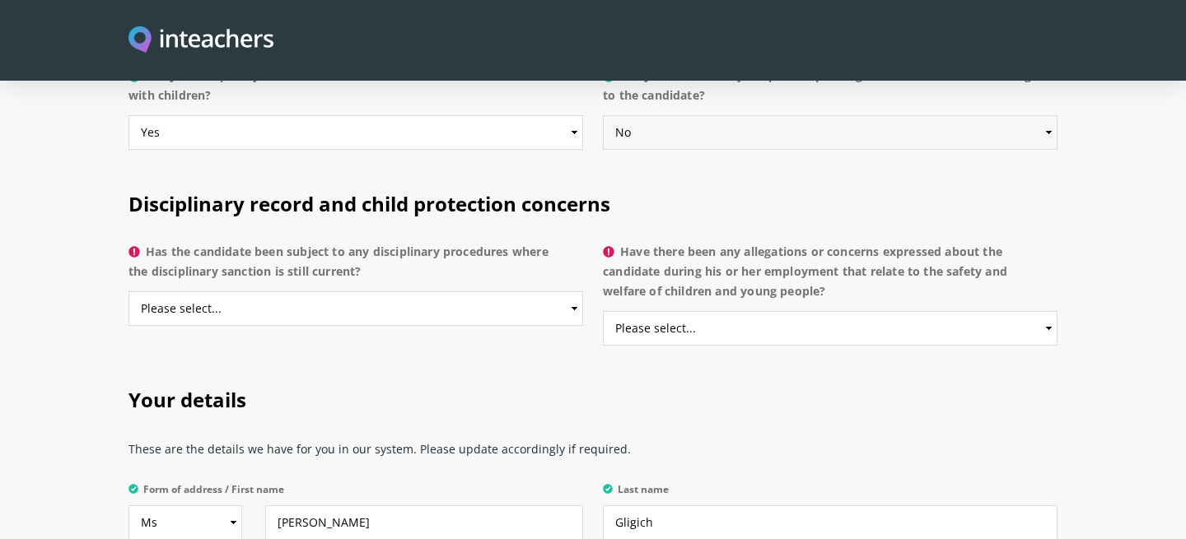
scroll to position [3533, 0]
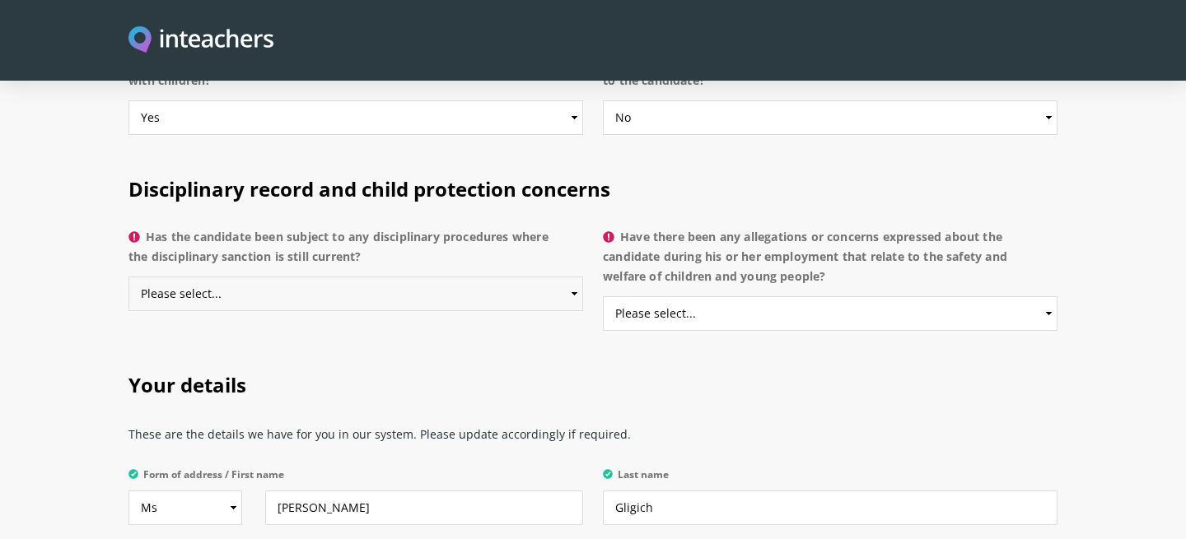
click at [520, 277] on select "Please select... Yes No Do not know" at bounding box center [355, 294] width 455 height 35
select select "No"
click at [128, 277] on select "Please select... Yes No Do not know" at bounding box center [355, 294] width 455 height 35
click at [712, 296] on select "Please select... Yes No Do not know" at bounding box center [830, 313] width 455 height 35
select select "No"
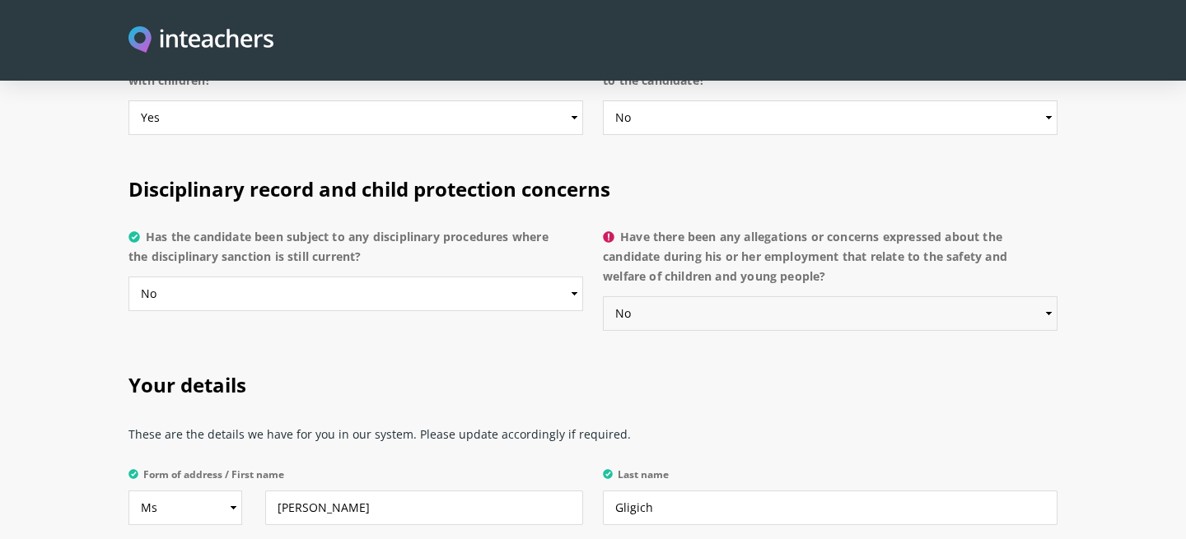
click at [603, 296] on select "Please select... Yes No Do not know" at bounding box center [830, 313] width 455 height 35
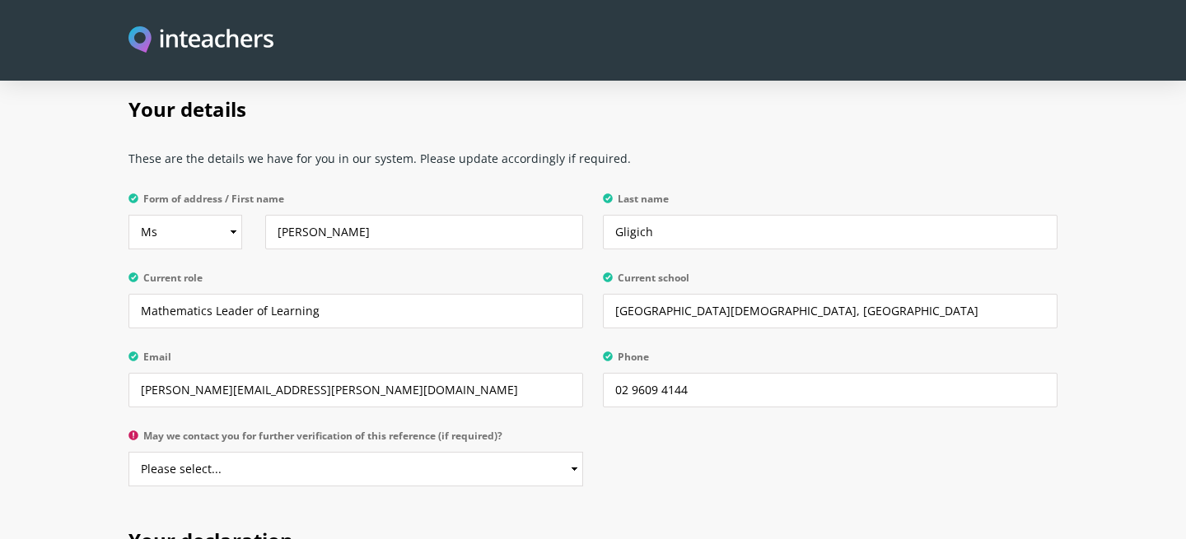
scroll to position [3866, 0]
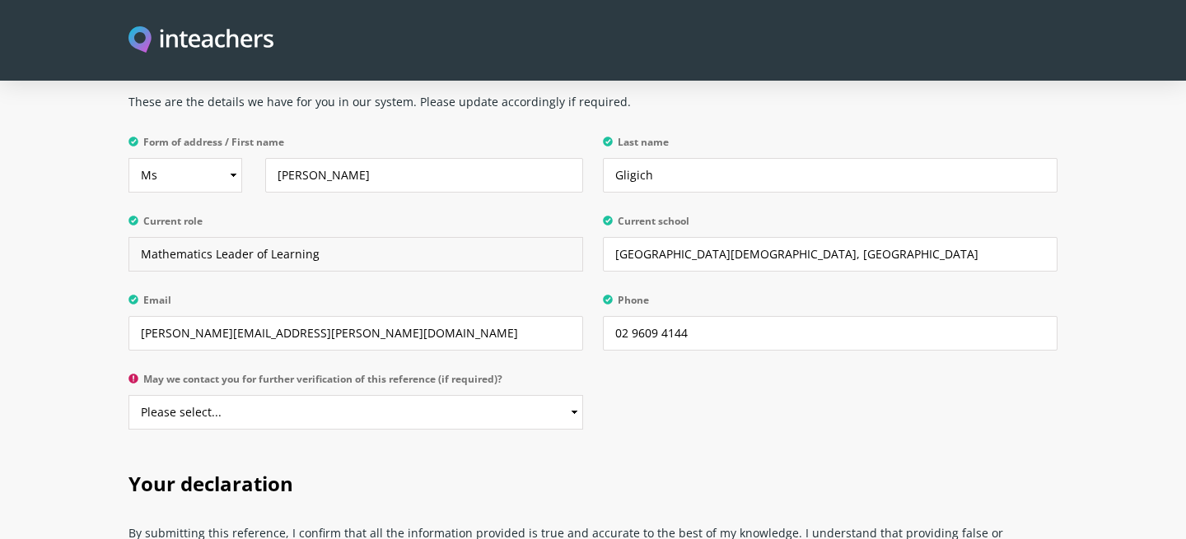
click at [357, 237] on input "Mathematics Leader of Learning" at bounding box center [355, 254] width 455 height 35
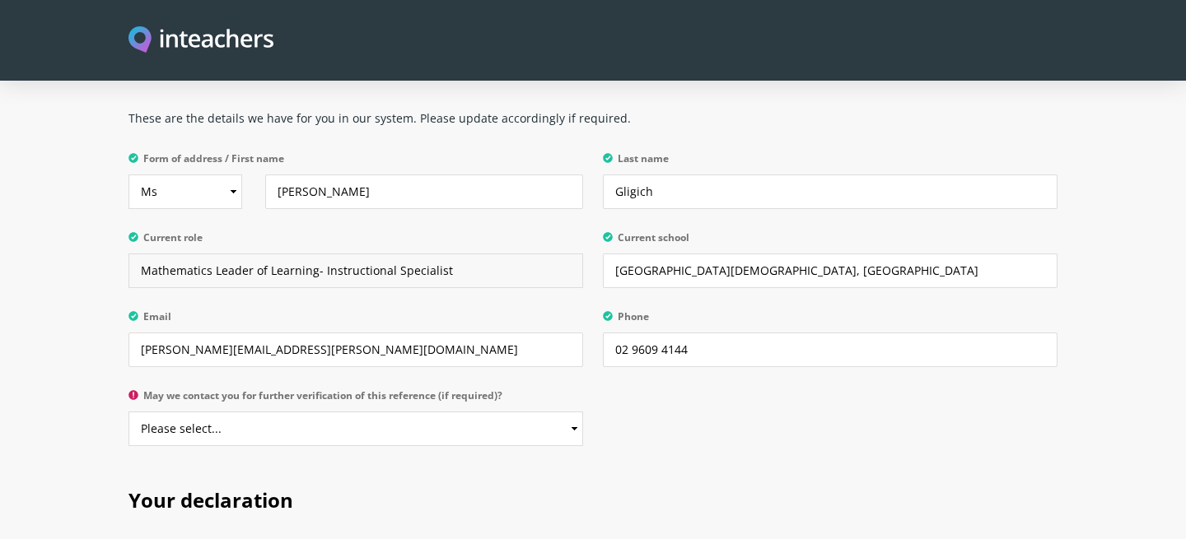
scroll to position [3848, 0]
type input "Mathematics Leader of Learning- Instructional Specialist"
click at [506, 392] on label "May we contact you for further verification of this reference (if required)?" at bounding box center [355, 402] width 455 height 21
click at [506, 413] on select "Please select... Yes No" at bounding box center [355, 430] width 455 height 35
click at [483, 413] on select "Please select... Yes No" at bounding box center [355, 430] width 455 height 35
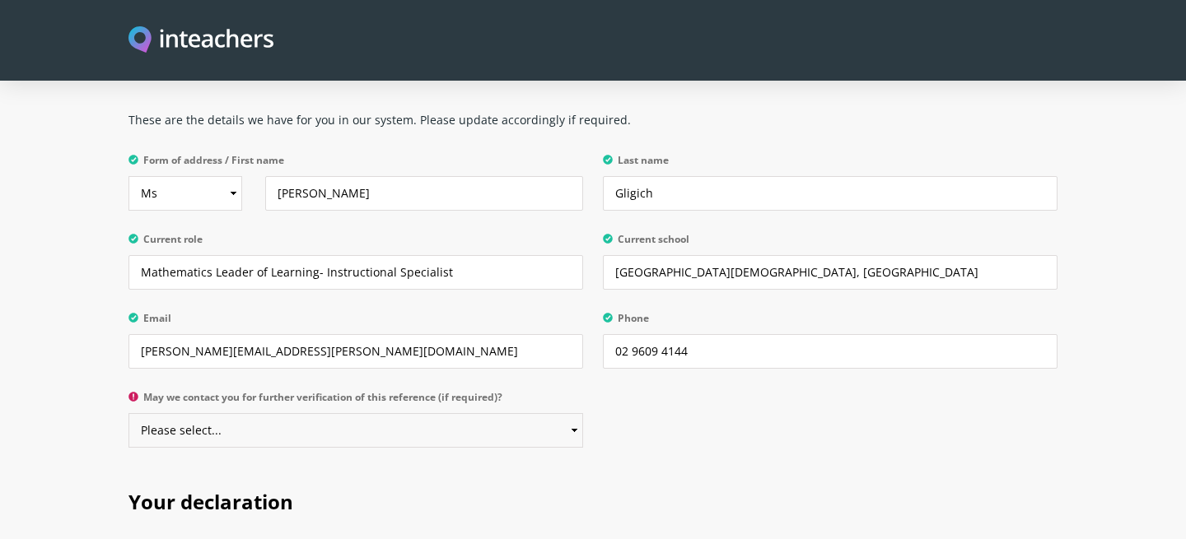
select select "Yes"
click at [128, 413] on select "Please select... Yes No" at bounding box center [355, 430] width 455 height 35
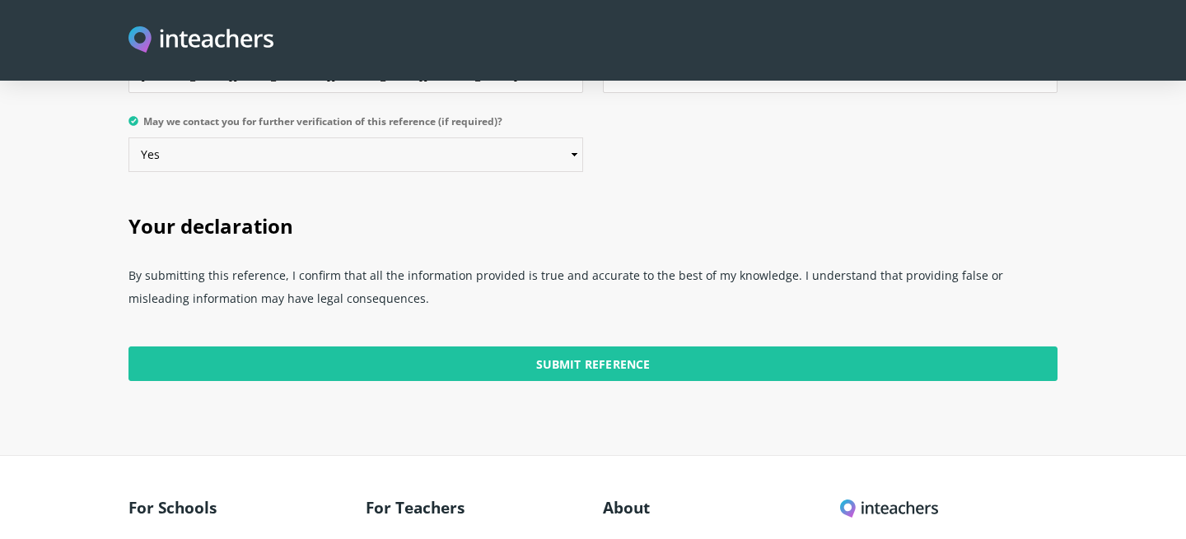
scroll to position [4129, 0]
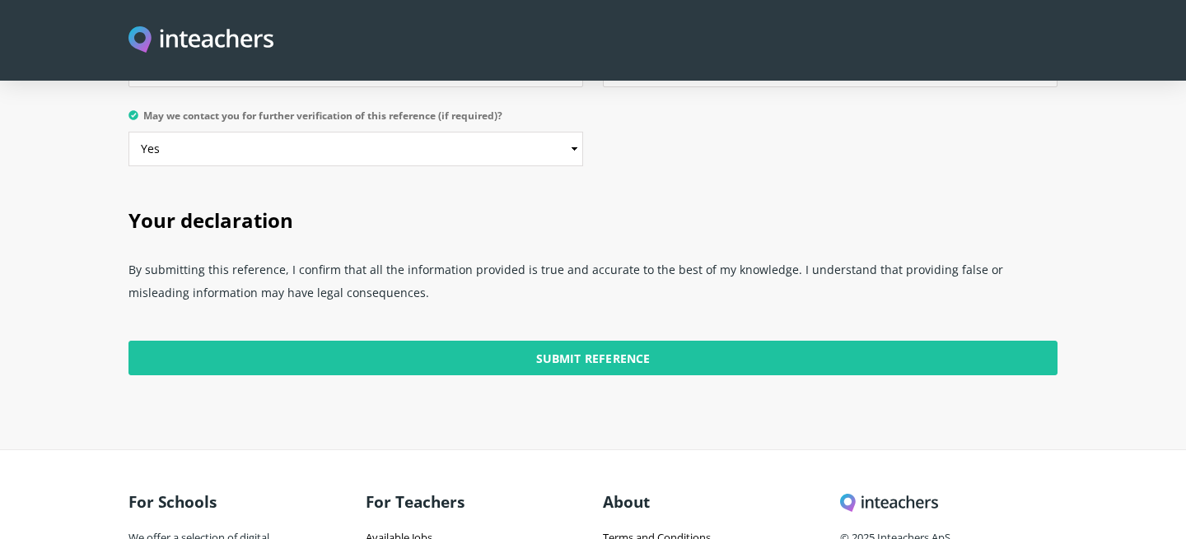
click at [661, 338] on p "Submit Reference" at bounding box center [592, 356] width 929 height 71
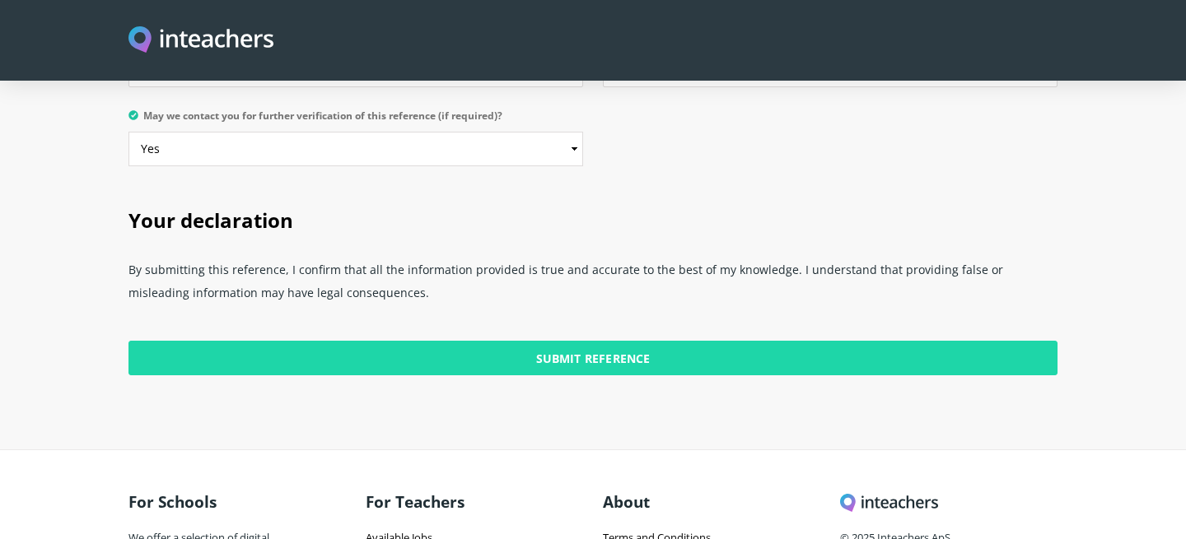
click at [655, 341] on input "Submit Reference" at bounding box center [592, 358] width 929 height 35
